Goal: Information Seeking & Learning: Learn about a topic

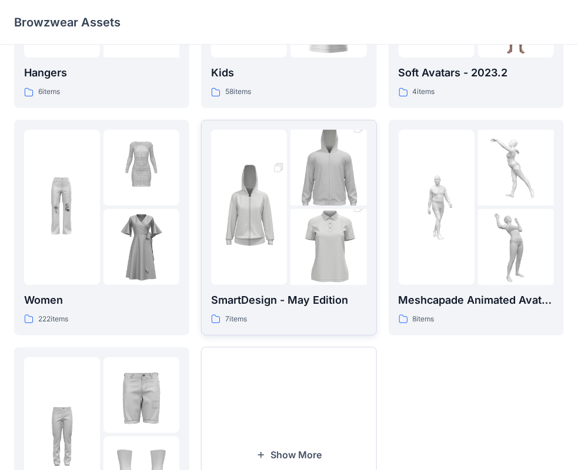
scroll to position [235, 0]
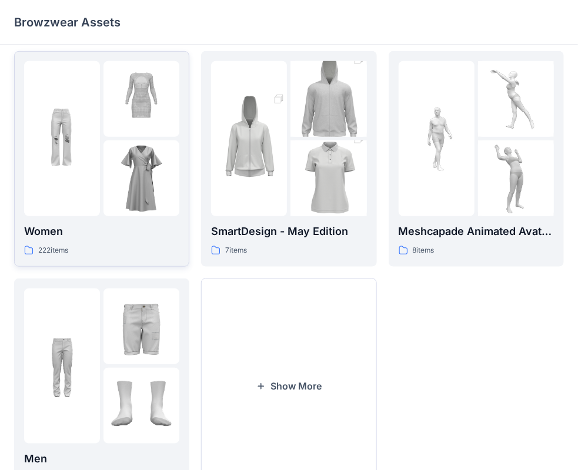
click at [121, 125] on img at bounding box center [141, 99] width 76 height 76
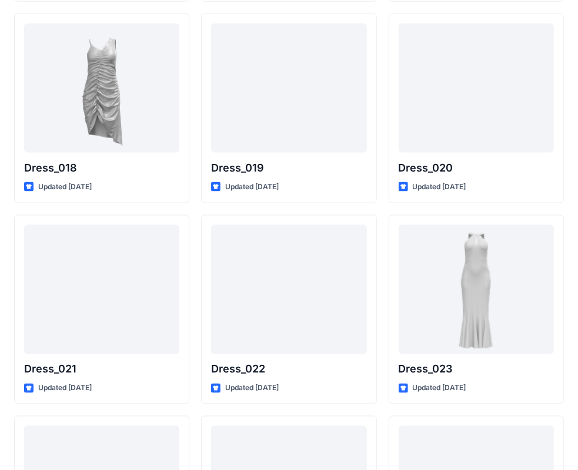
scroll to position [2280, 0]
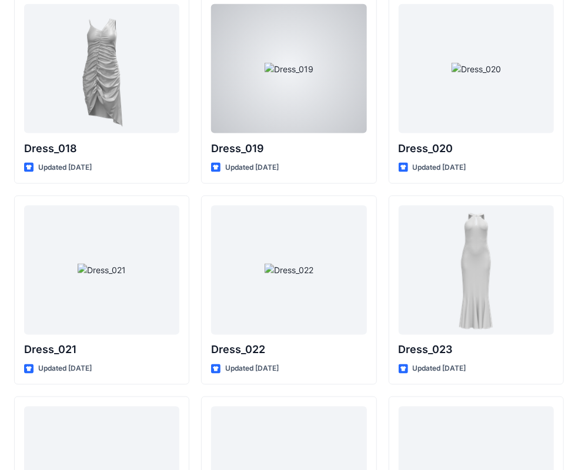
click at [295, 93] on div at bounding box center [288, 68] width 155 height 129
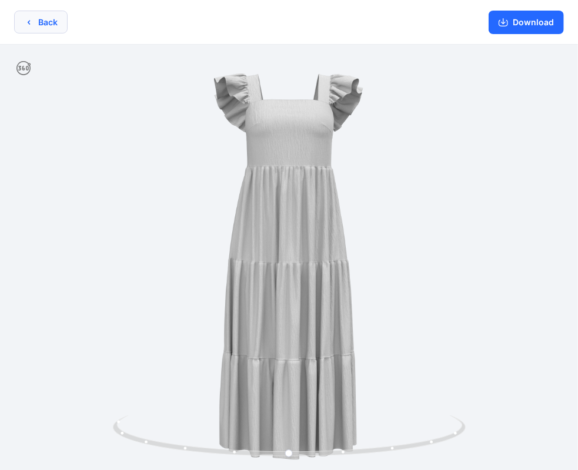
click at [56, 21] on button "Back" at bounding box center [41, 22] width 54 height 23
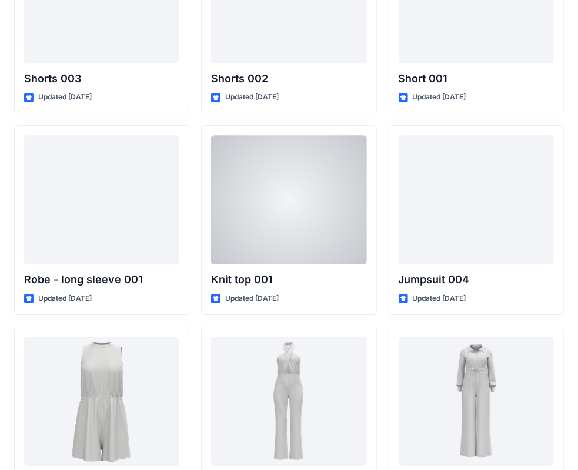
scroll to position [6595, 0]
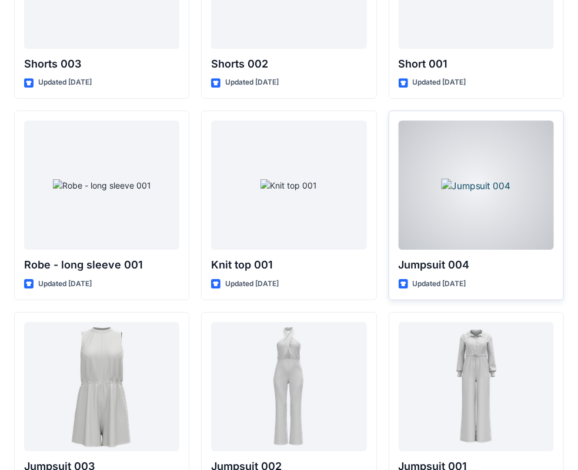
click at [469, 180] on div at bounding box center [476, 185] width 155 height 129
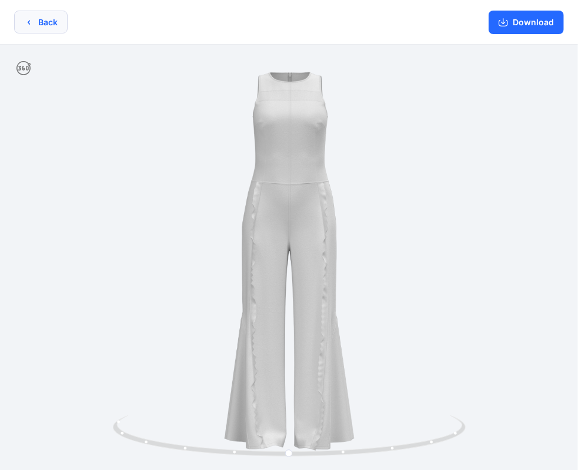
click at [38, 25] on button "Back" at bounding box center [41, 22] width 54 height 23
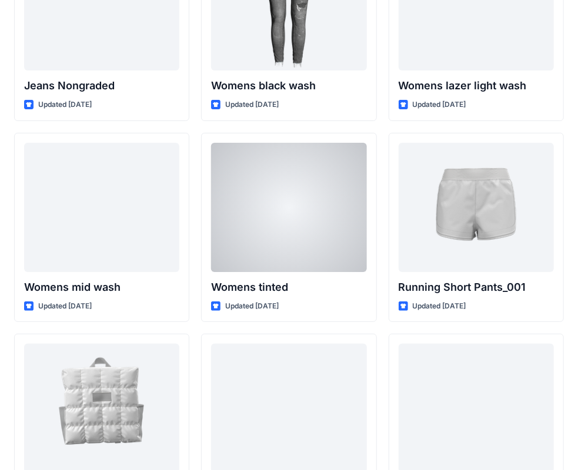
scroll to position [8595, 0]
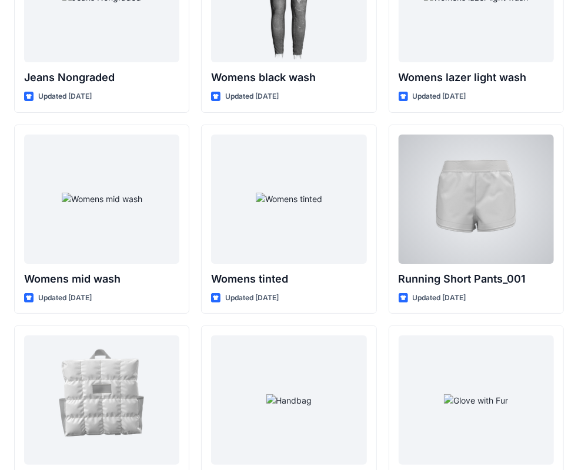
click at [438, 169] on div at bounding box center [476, 199] width 155 height 129
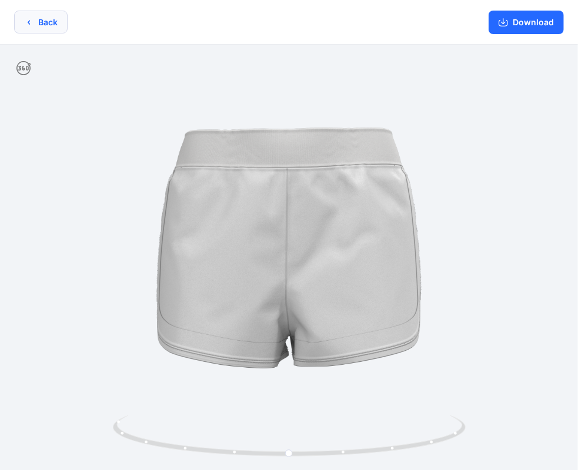
click at [45, 19] on button "Back" at bounding box center [41, 22] width 54 height 23
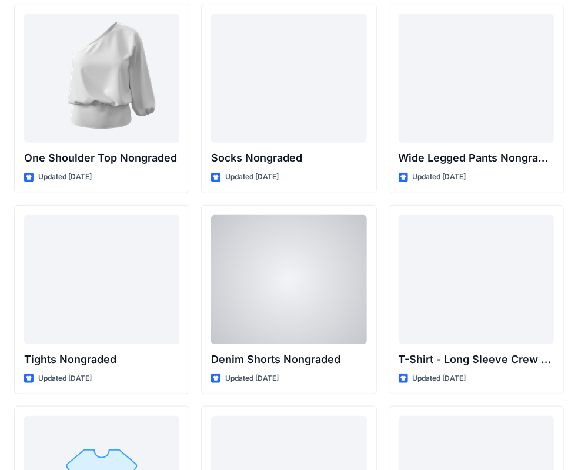
scroll to position [12400, 0]
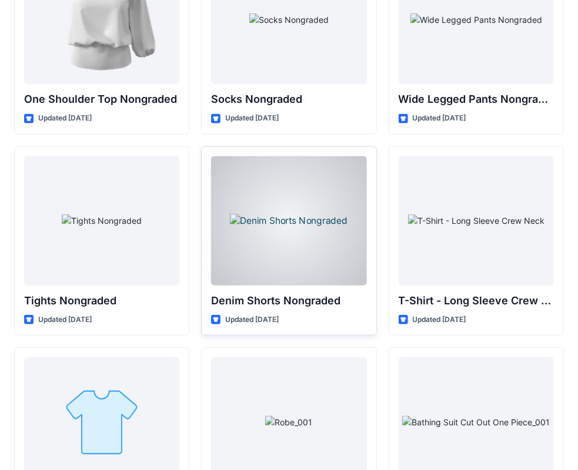
click at [294, 195] on div at bounding box center [288, 220] width 155 height 129
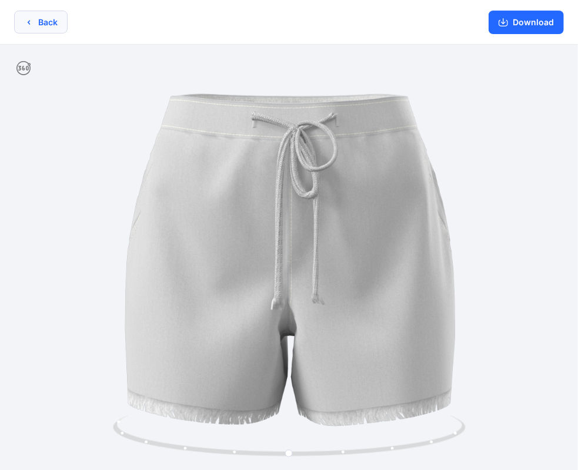
click at [42, 17] on button "Back" at bounding box center [41, 22] width 54 height 23
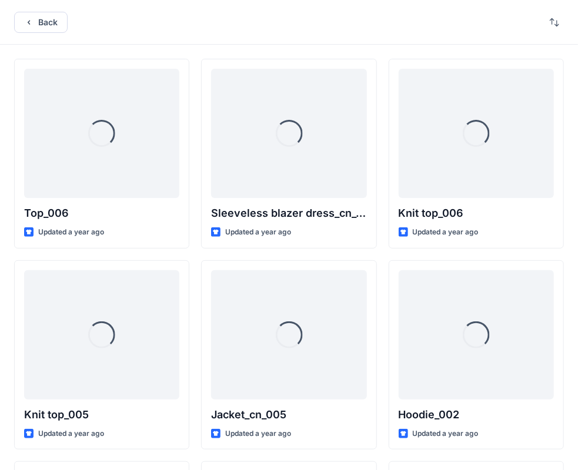
scroll to position [12400, 0]
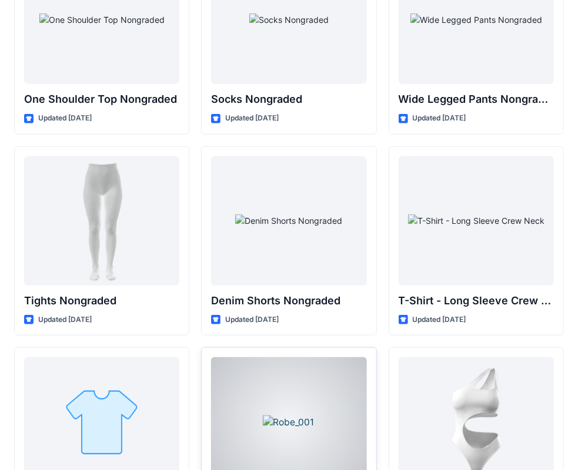
click at [270, 385] on div at bounding box center [288, 421] width 155 height 129
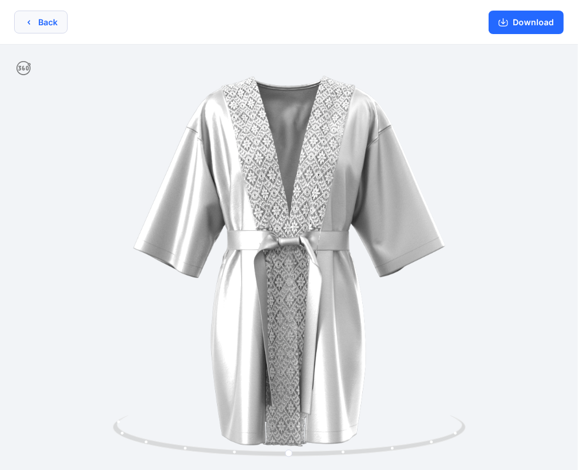
click at [41, 11] on button "Back" at bounding box center [41, 22] width 54 height 23
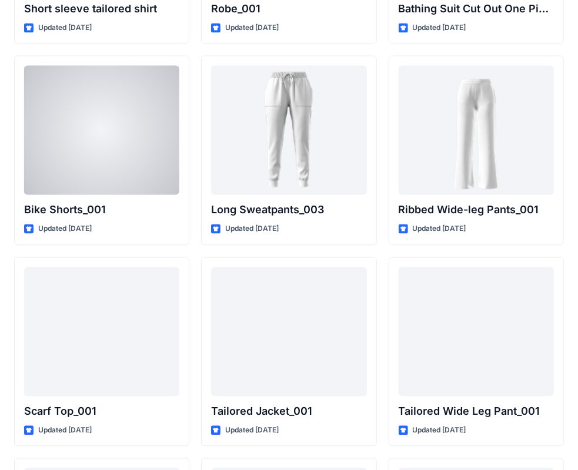
scroll to position [12968, 0]
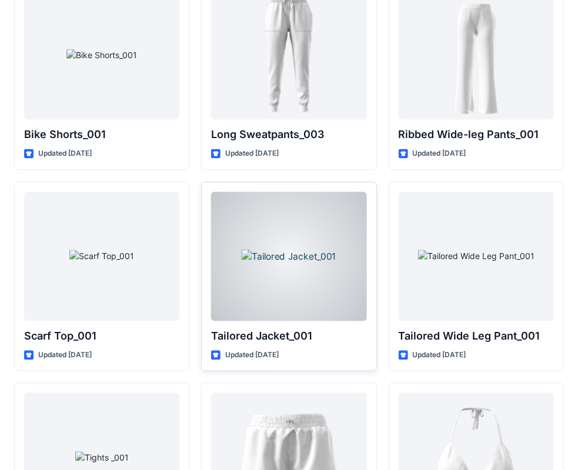
click at [248, 199] on div at bounding box center [288, 256] width 155 height 129
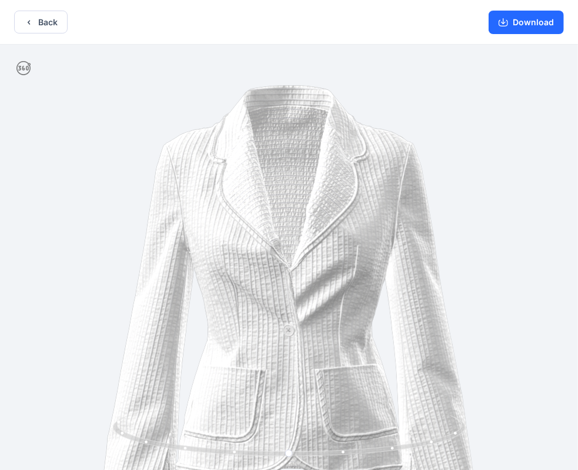
drag, startPoint x: 235, startPoint y: 189, endPoint x: 228, endPoint y: 275, distance: 86.1
click at [228, 275] on img at bounding box center [289, 327] width 564 height 564
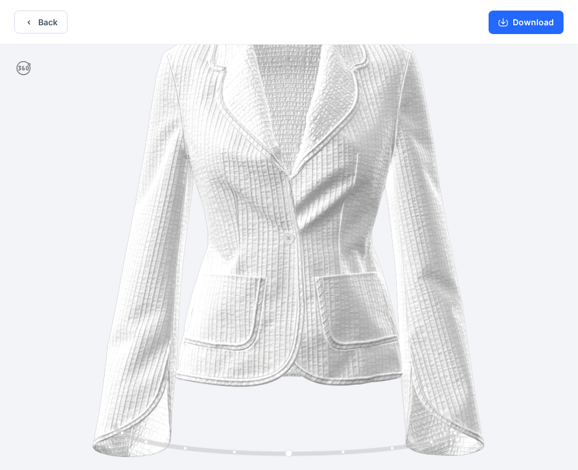
drag, startPoint x: 234, startPoint y: 225, endPoint x: 222, endPoint y: 115, distance: 110.0
click at [222, 115] on img at bounding box center [289, 234] width 564 height 564
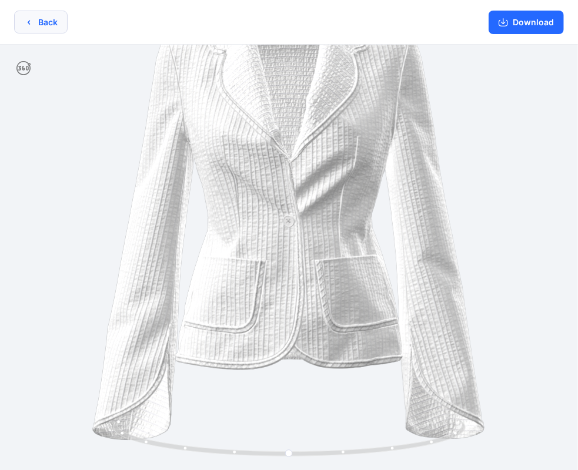
click at [29, 19] on icon "button" at bounding box center [28, 22] width 9 height 9
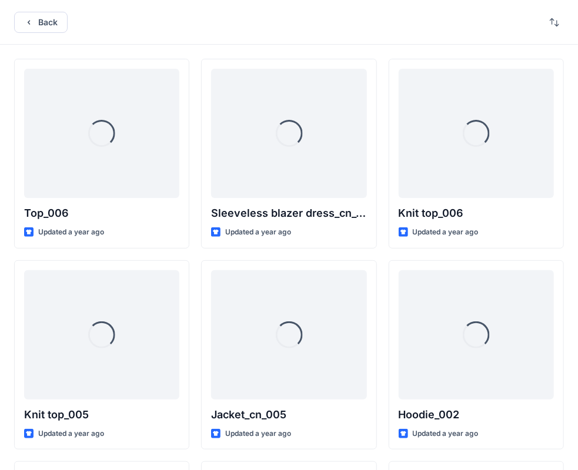
scroll to position [12968, 0]
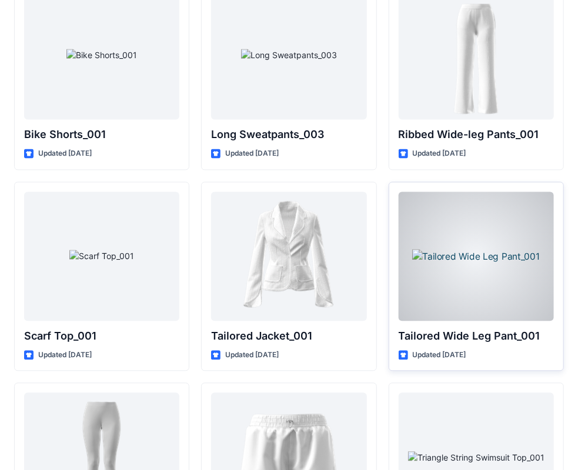
click at [469, 212] on div at bounding box center [476, 256] width 155 height 129
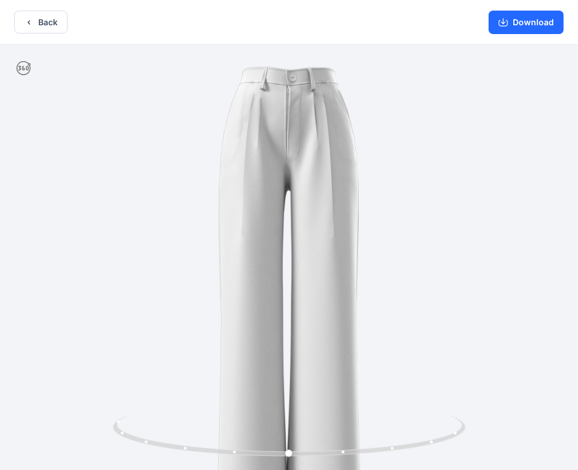
drag, startPoint x: 247, startPoint y: 84, endPoint x: 248, endPoint y: 152, distance: 67.6
click at [248, 152] on img at bounding box center [289, 276] width 462 height 462
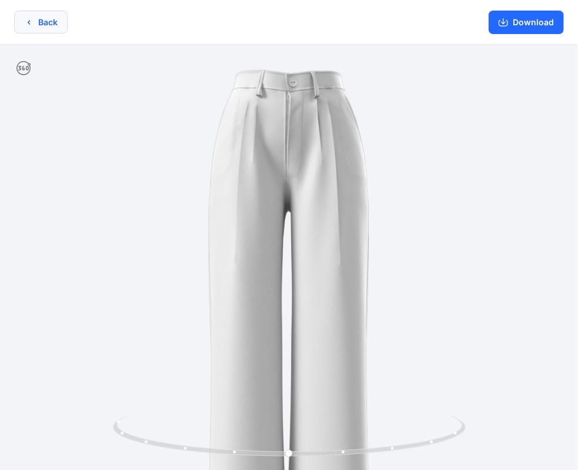
click at [25, 22] on icon "button" at bounding box center [28, 22] width 9 height 9
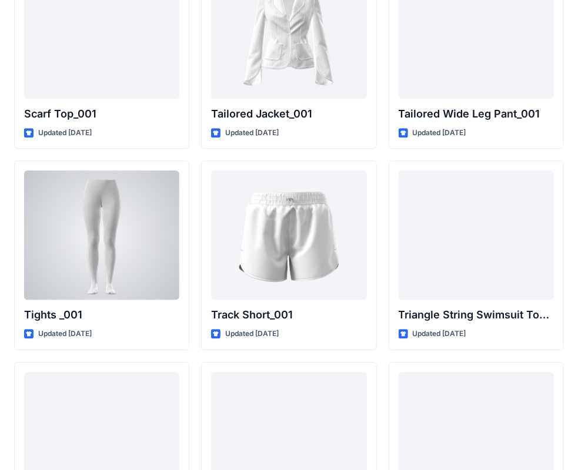
scroll to position [13262, 0]
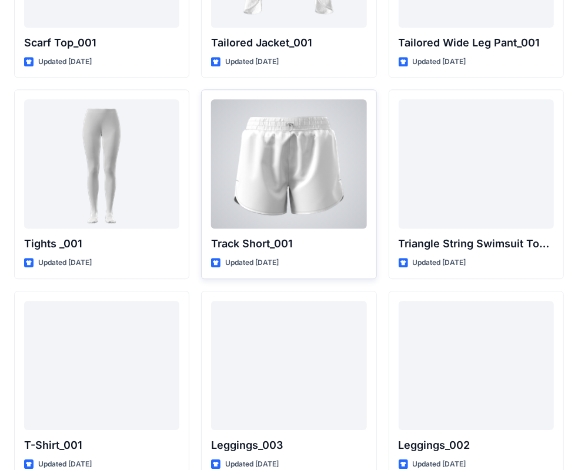
click at [274, 127] on div at bounding box center [288, 163] width 155 height 129
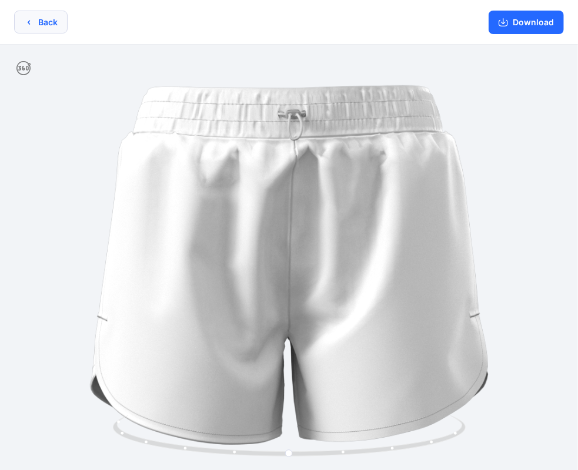
click at [45, 29] on button "Back" at bounding box center [41, 22] width 54 height 23
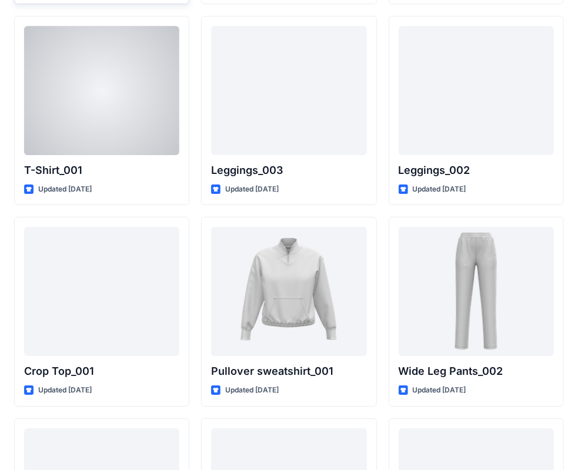
scroll to position [13655, 0]
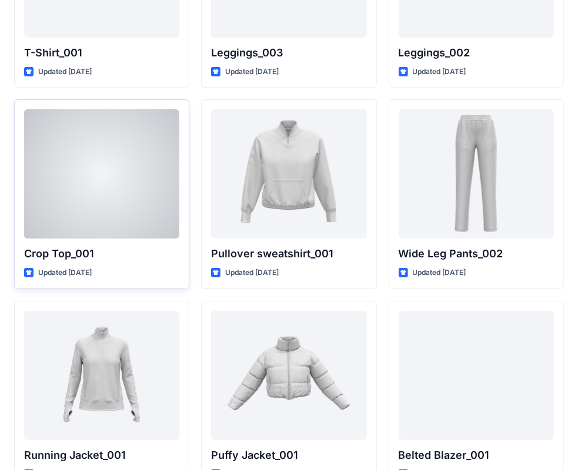
click at [93, 129] on div at bounding box center [101, 173] width 155 height 129
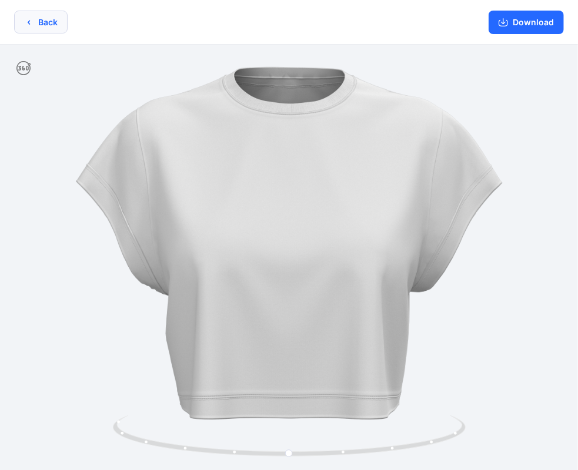
click at [46, 26] on button "Back" at bounding box center [41, 22] width 54 height 23
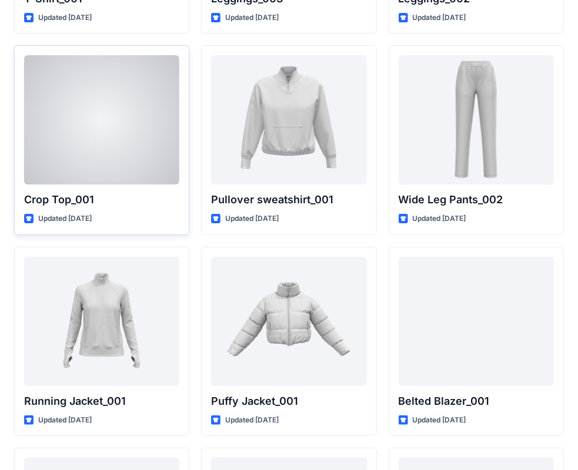
scroll to position [13714, 0]
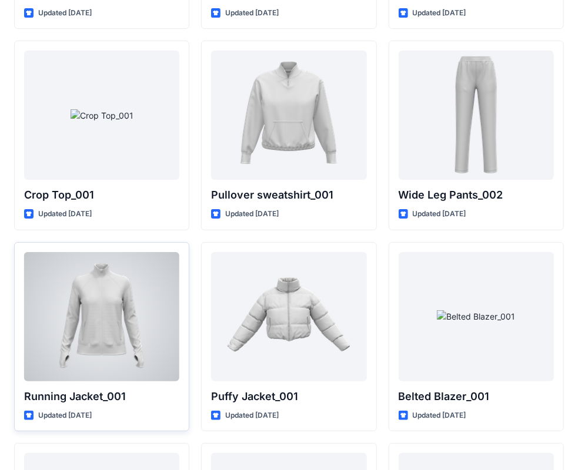
click at [121, 252] on div at bounding box center [101, 316] width 155 height 129
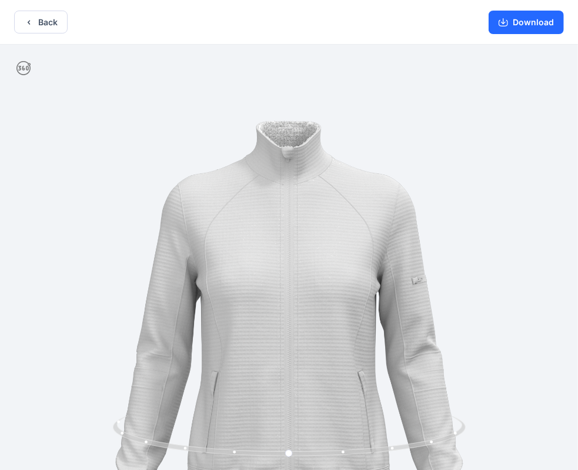
drag, startPoint x: 302, startPoint y: 123, endPoint x: 302, endPoint y: 220, distance: 96.4
click at [302, 220] on img at bounding box center [288, 352] width 615 height 615
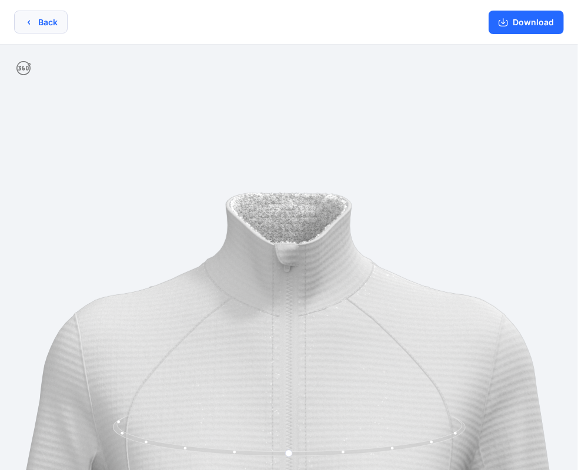
click at [31, 23] on icon "button" at bounding box center [28, 22] width 9 height 9
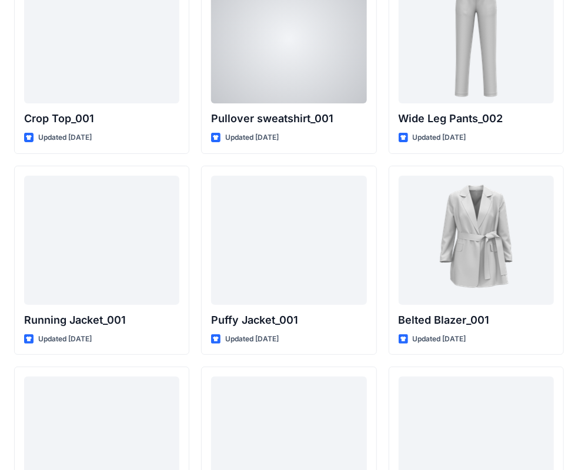
scroll to position [13831, 0]
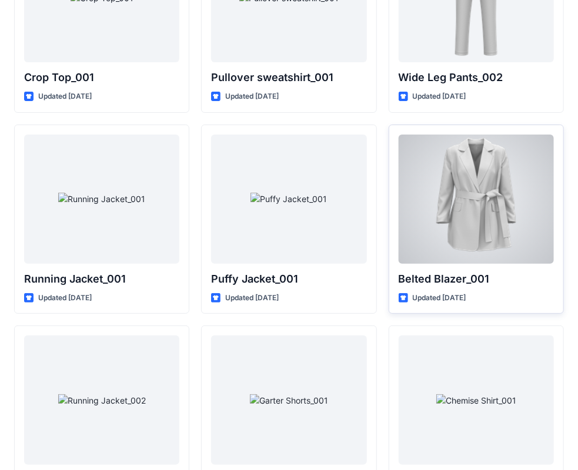
click at [439, 142] on div at bounding box center [476, 199] width 155 height 129
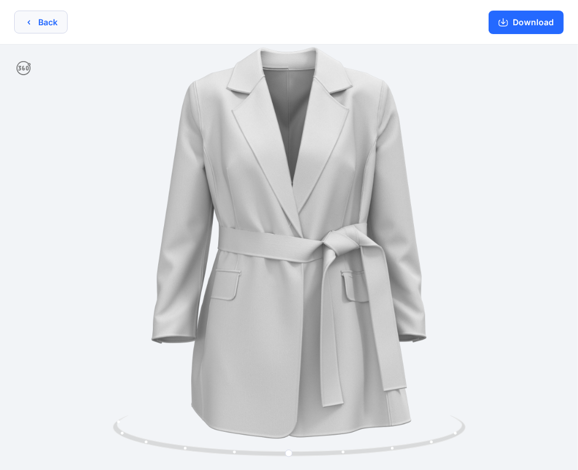
click at [46, 22] on button "Back" at bounding box center [41, 22] width 54 height 23
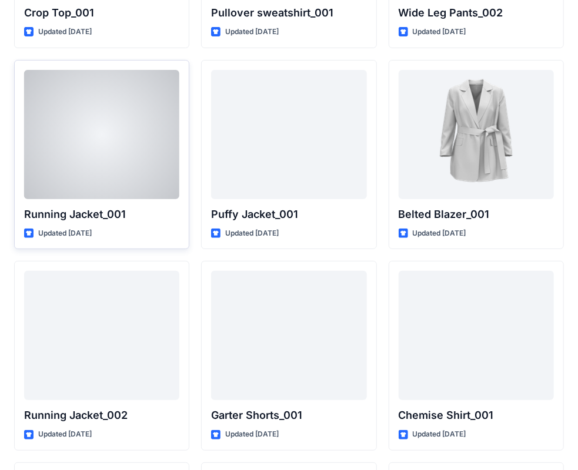
scroll to position [14008, 0]
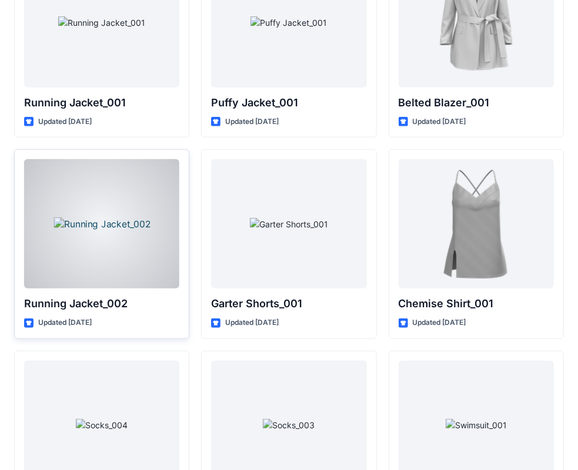
click at [87, 176] on div at bounding box center [101, 223] width 155 height 129
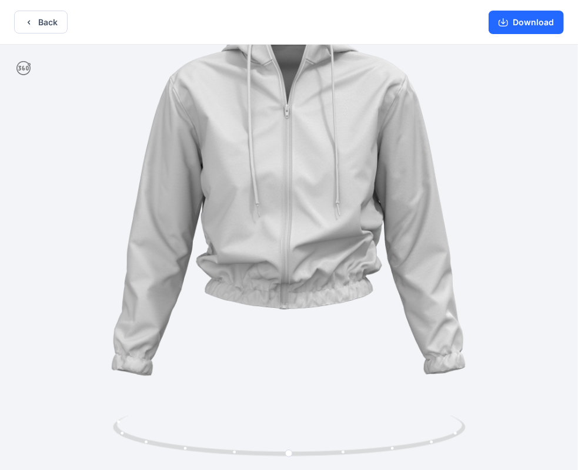
drag, startPoint x: 223, startPoint y: 201, endPoint x: 223, endPoint y: 120, distance: 81.1
click at [223, 120] on img at bounding box center [289, 196] width 553 height 553
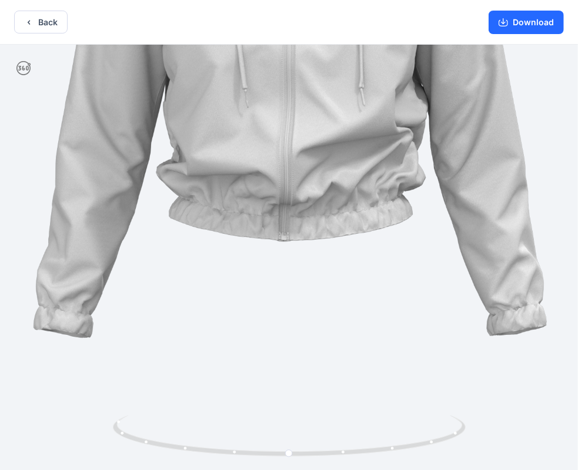
drag, startPoint x: 250, startPoint y: 161, endPoint x: 253, endPoint y: 167, distance: 6.3
click at [253, 167] on img at bounding box center [291, 77] width 803 height 803
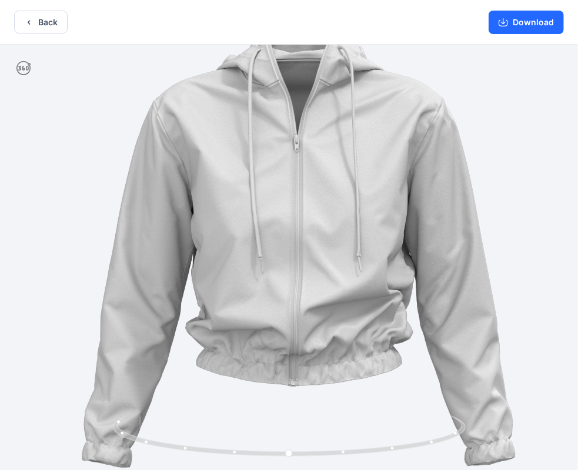
drag, startPoint x: 253, startPoint y: 112, endPoint x: 262, endPoint y: 222, distance: 110.4
click at [262, 222] on img at bounding box center [299, 247] width 677 height 677
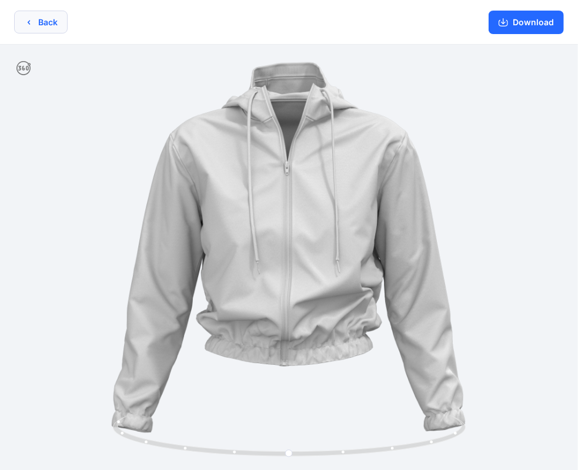
click at [54, 17] on button "Back" at bounding box center [41, 22] width 54 height 23
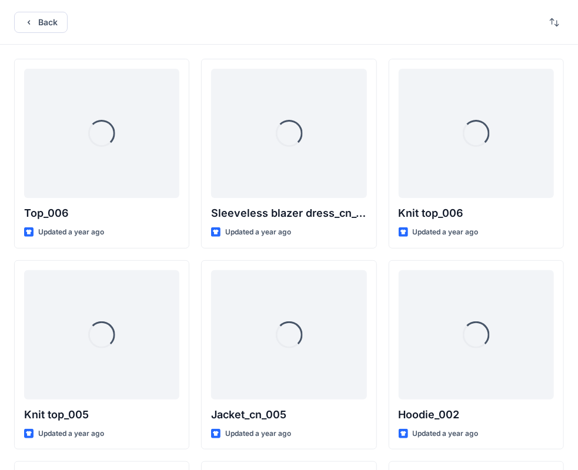
scroll to position [14008, 0]
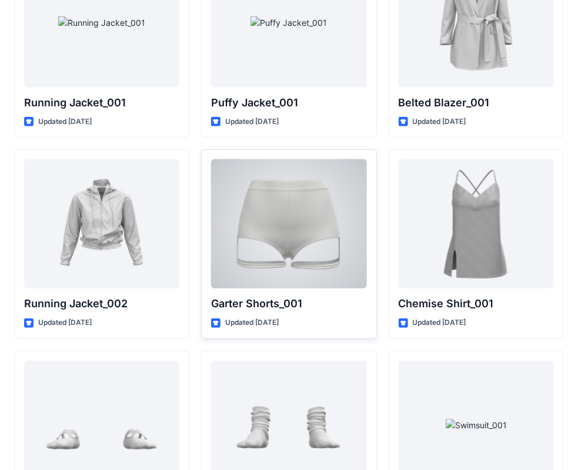
click at [289, 196] on div at bounding box center [288, 223] width 155 height 129
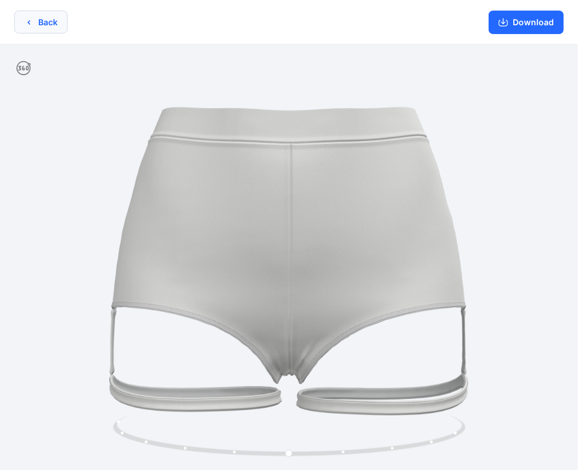
click at [27, 25] on icon "button" at bounding box center [28, 22] width 9 height 9
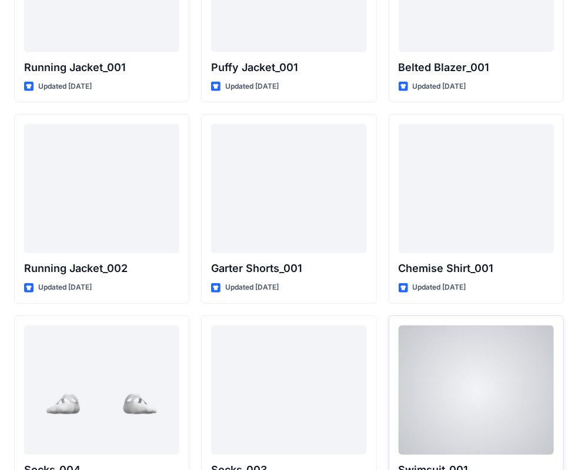
scroll to position [14106, 0]
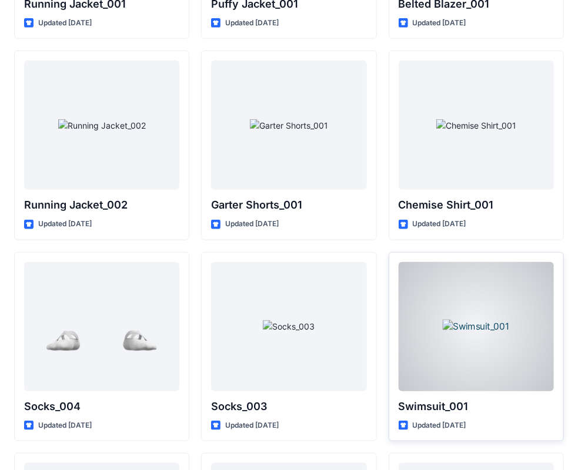
click at [466, 289] on div at bounding box center [476, 326] width 155 height 129
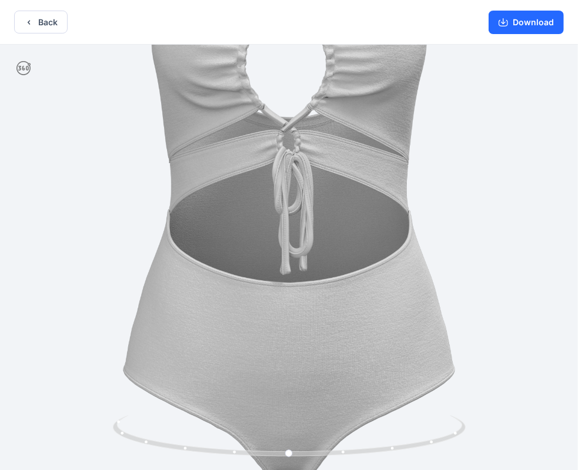
drag, startPoint x: 254, startPoint y: 266, endPoint x: 256, endPoint y: 146, distance: 120.0
click at [256, 146] on img at bounding box center [289, 157] width 740 height 740
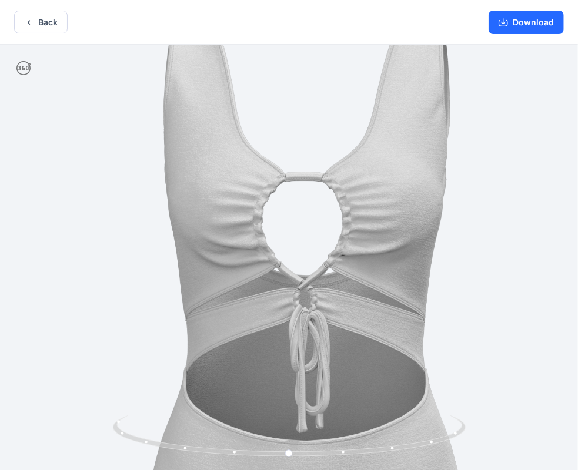
drag, startPoint x: 258, startPoint y: 186, endPoint x: 272, endPoint y: 360, distance: 175.2
click at [272, 360] on img at bounding box center [306, 315] width 740 height 740
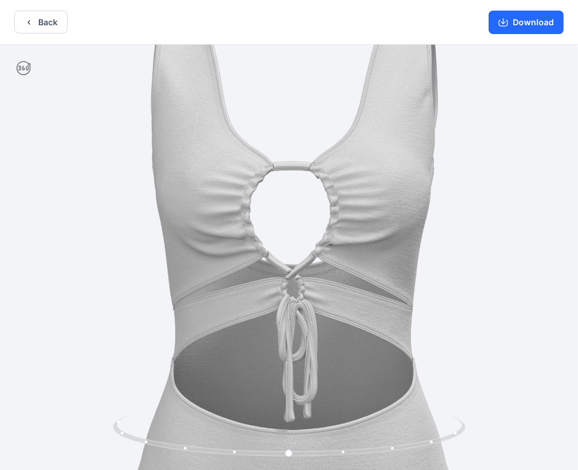
drag, startPoint x: 278, startPoint y: 213, endPoint x: 266, endPoint y: 204, distance: 15.2
click at [266, 204] on img at bounding box center [294, 305] width 740 height 740
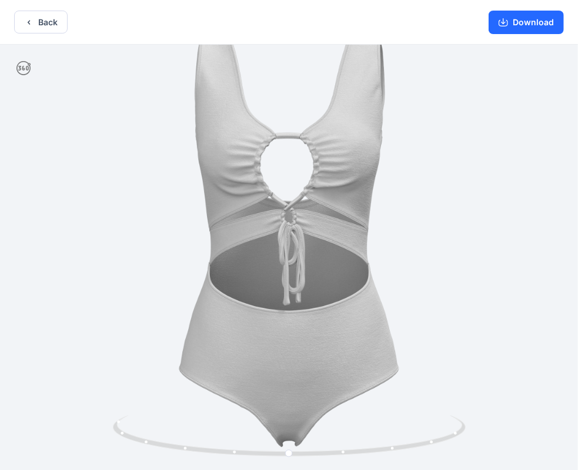
drag, startPoint x: 266, startPoint y: 204, endPoint x: 262, endPoint y: 143, distance: 60.7
click at [262, 143] on img at bounding box center [289, 227] width 490 height 490
click at [38, 20] on button "Back" at bounding box center [41, 22] width 54 height 23
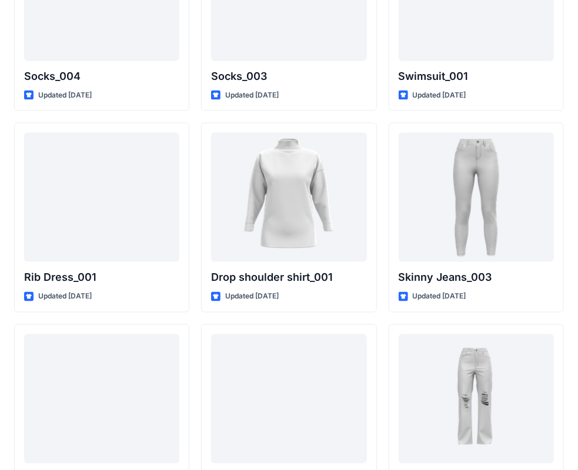
scroll to position [14466, 0]
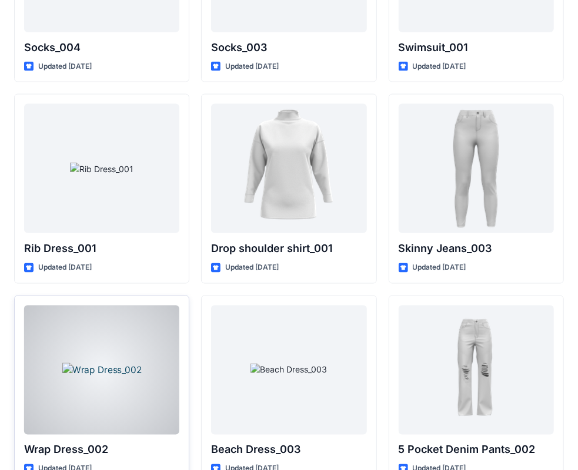
click at [89, 335] on div at bounding box center [101, 370] width 155 height 129
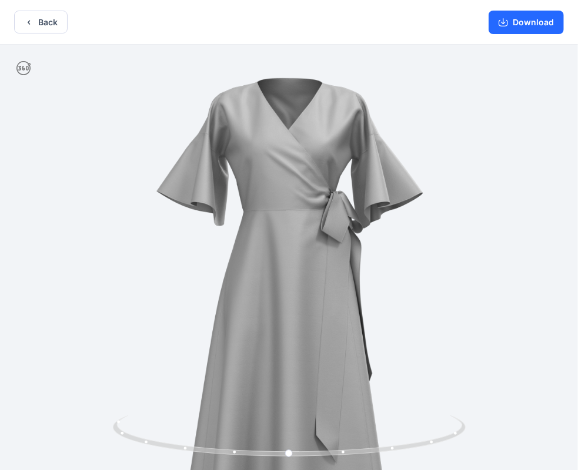
drag, startPoint x: 254, startPoint y: 221, endPoint x: 242, endPoint y: 276, distance: 56.5
click at [243, 284] on img at bounding box center [289, 290] width 490 height 490
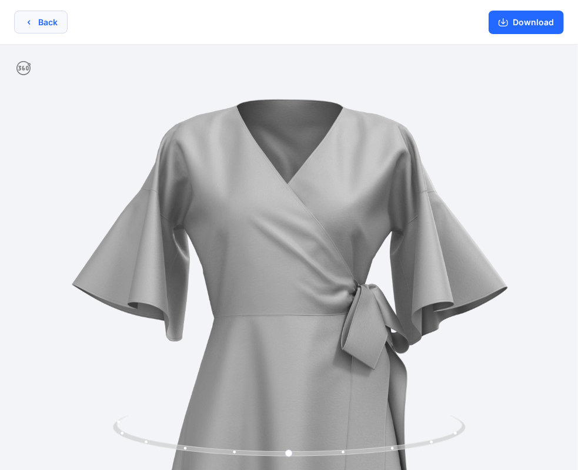
click at [42, 26] on button "Back" at bounding box center [41, 22] width 54 height 23
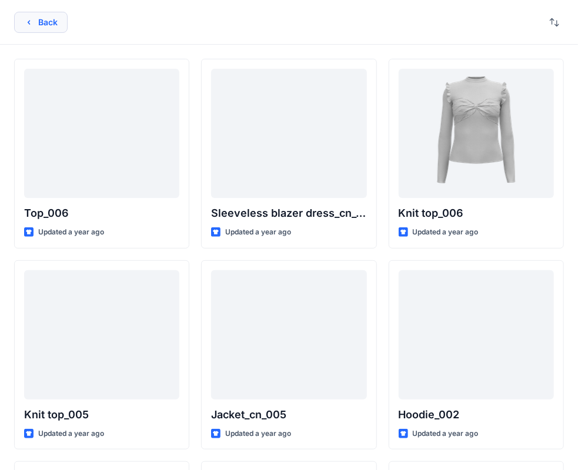
click at [46, 22] on button "Back" at bounding box center [41, 22] width 54 height 21
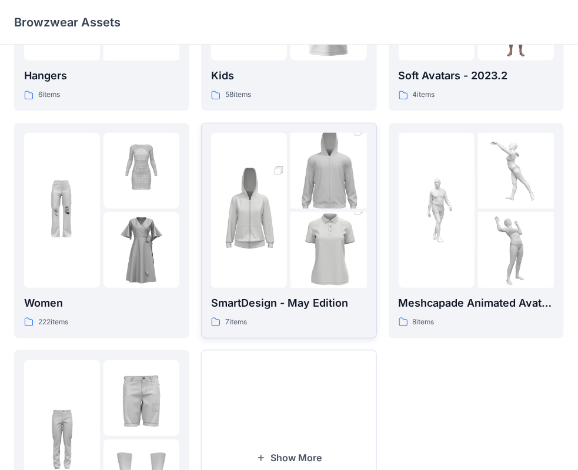
scroll to position [176, 0]
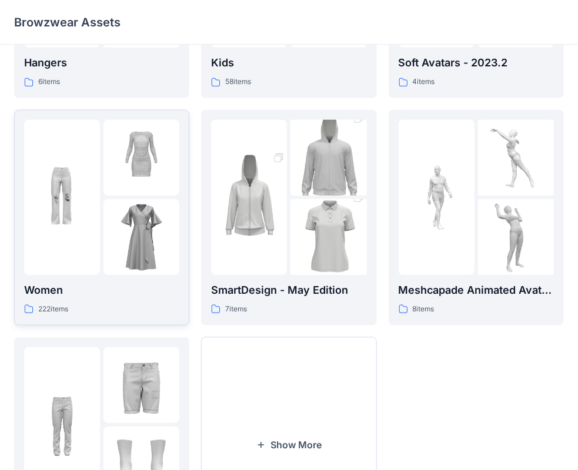
click at [123, 219] on img at bounding box center [141, 237] width 76 height 76
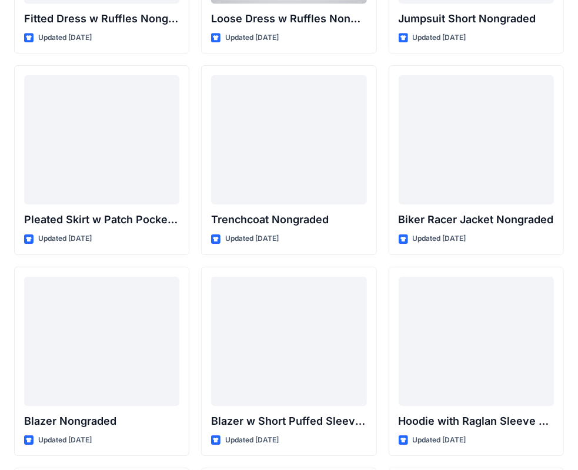
scroll to position [11877, 0]
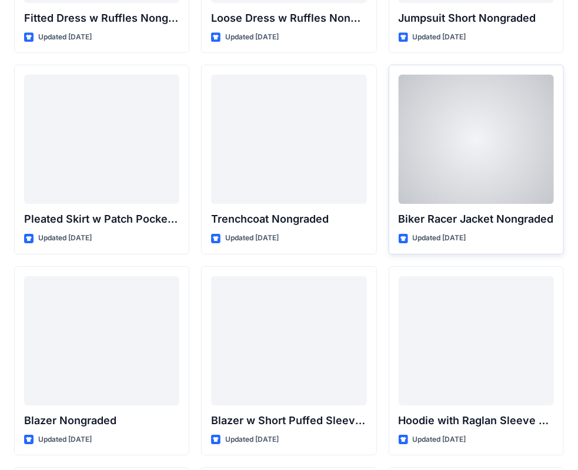
click at [462, 120] on div at bounding box center [476, 139] width 155 height 129
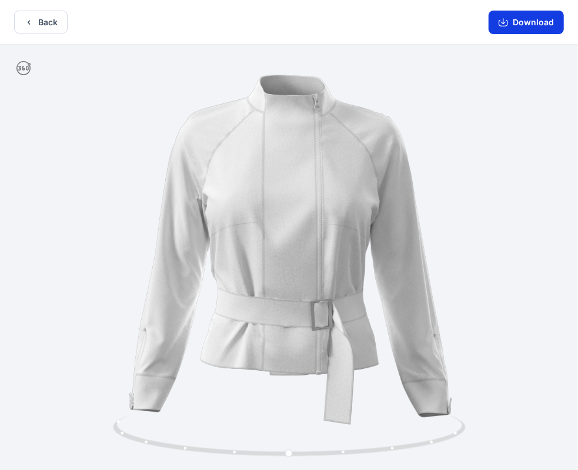
click at [507, 27] on button "Download" at bounding box center [526, 23] width 75 height 24
